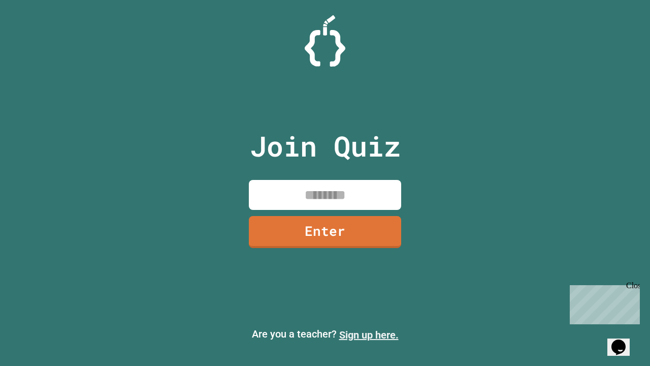
click at [369, 335] on link "Sign up here." at bounding box center [368, 335] width 59 height 12
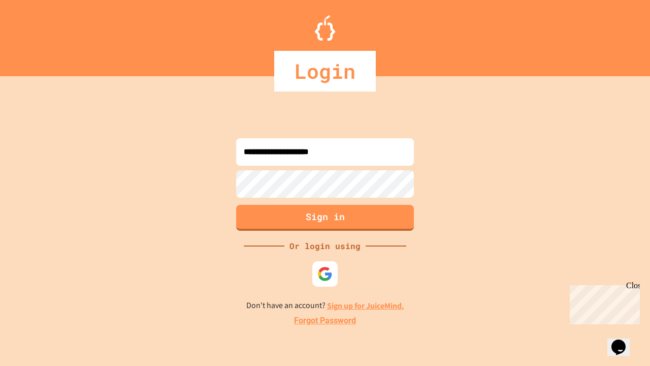
type input "**********"
